Goal: Navigation & Orientation: Find specific page/section

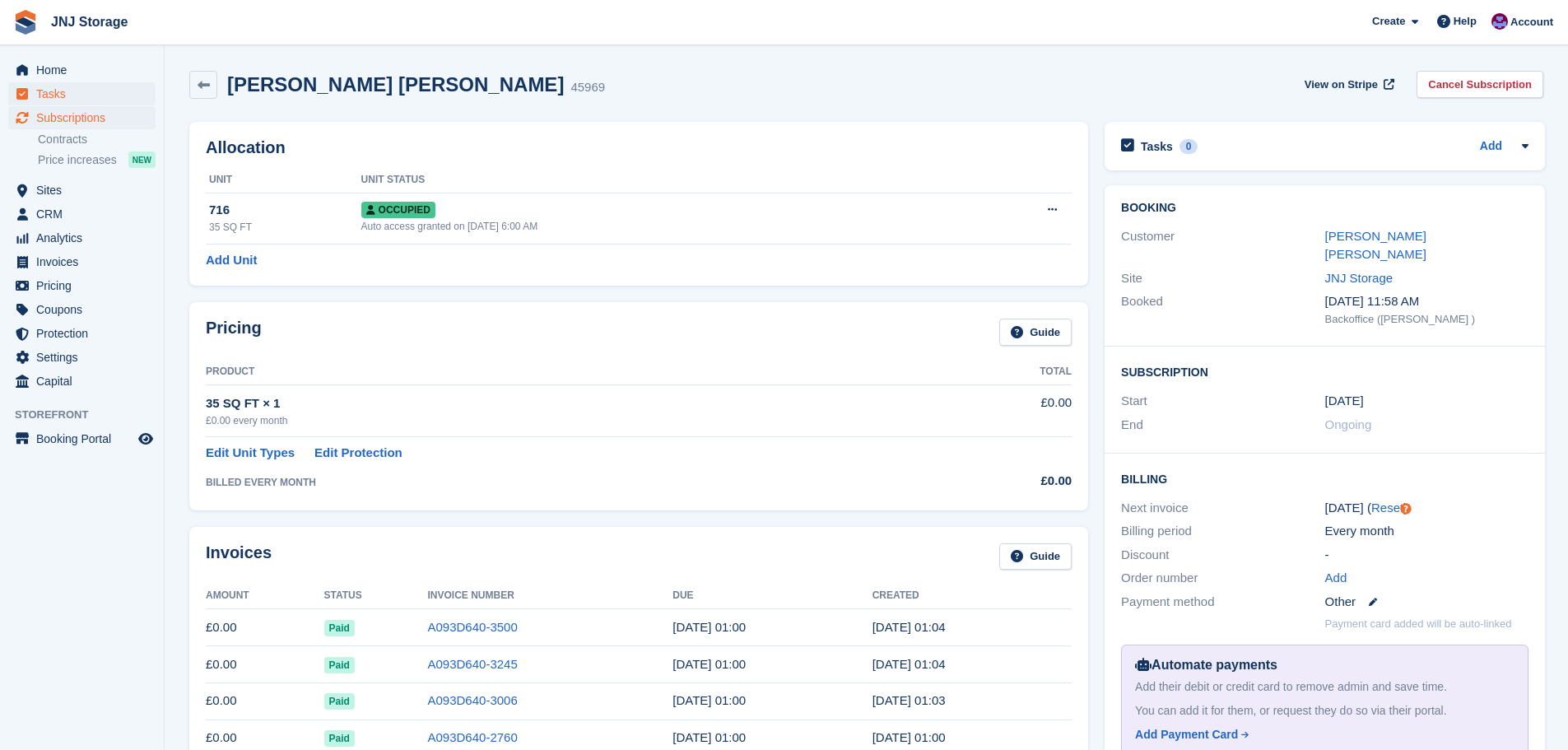
scroll to position [659, 0]
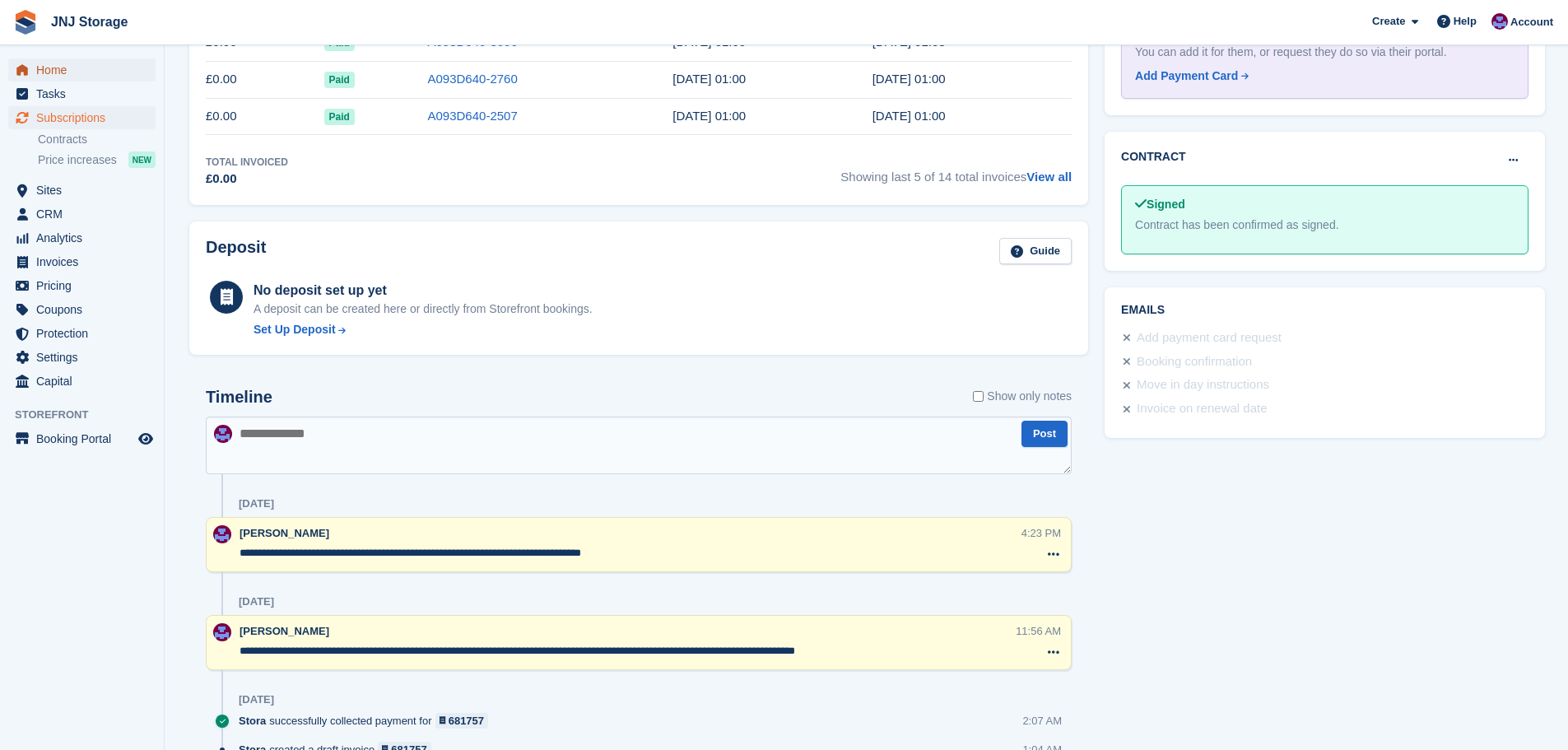
click at [72, 76] on span "Home" at bounding box center [86, 70] width 99 height 23
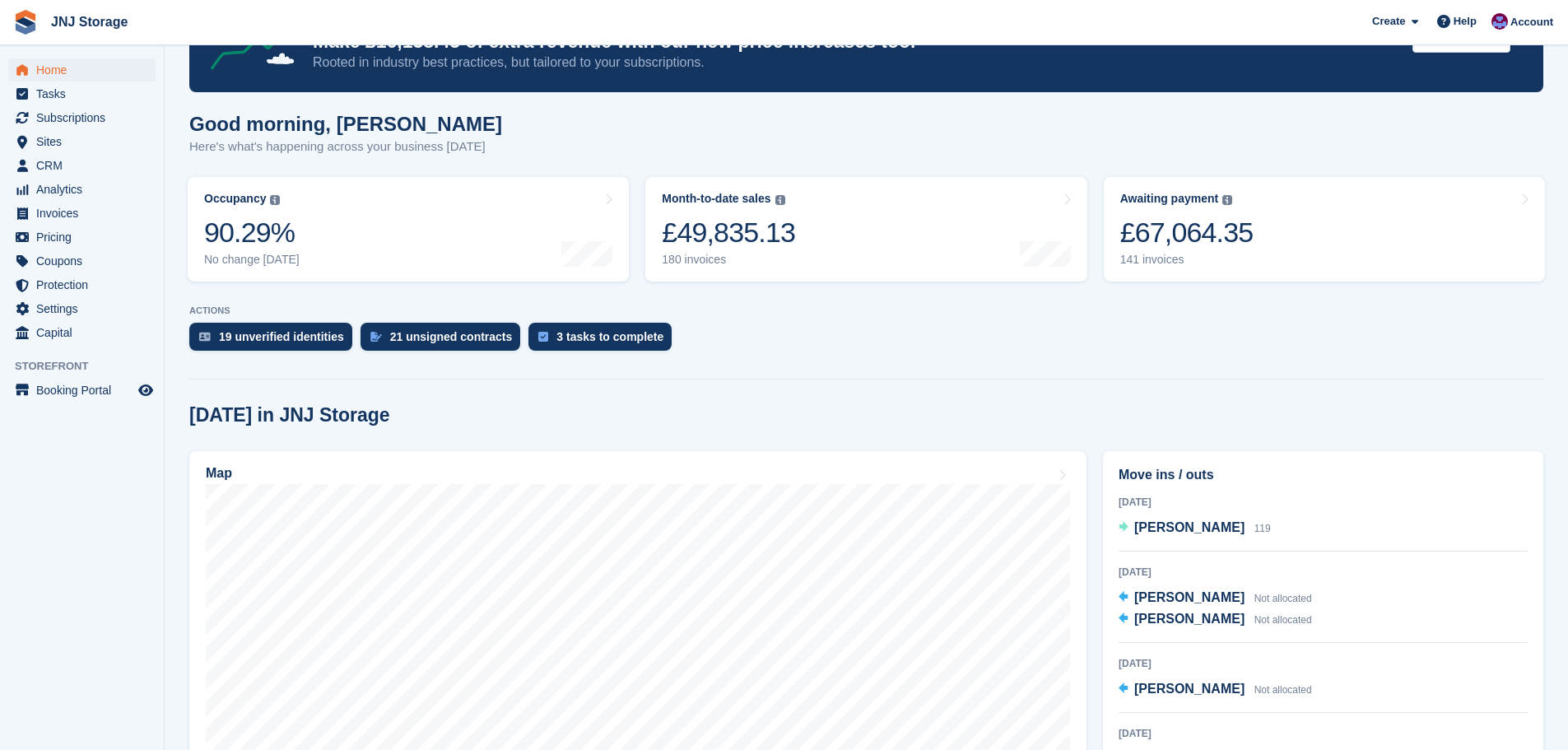
scroll to position [494, 0]
